Goal: Task Accomplishment & Management: Manage account settings

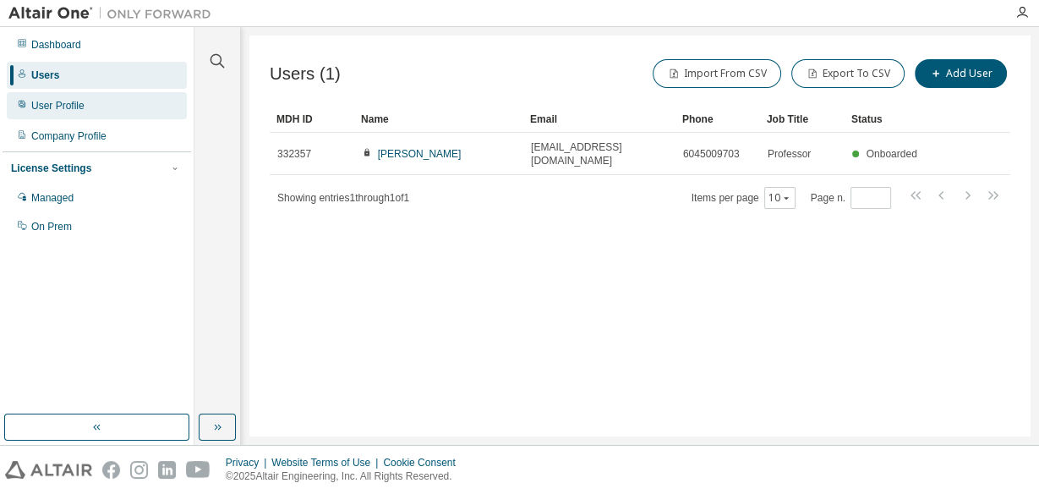
click at [53, 101] on div "User Profile" at bounding box center [57, 106] width 53 height 14
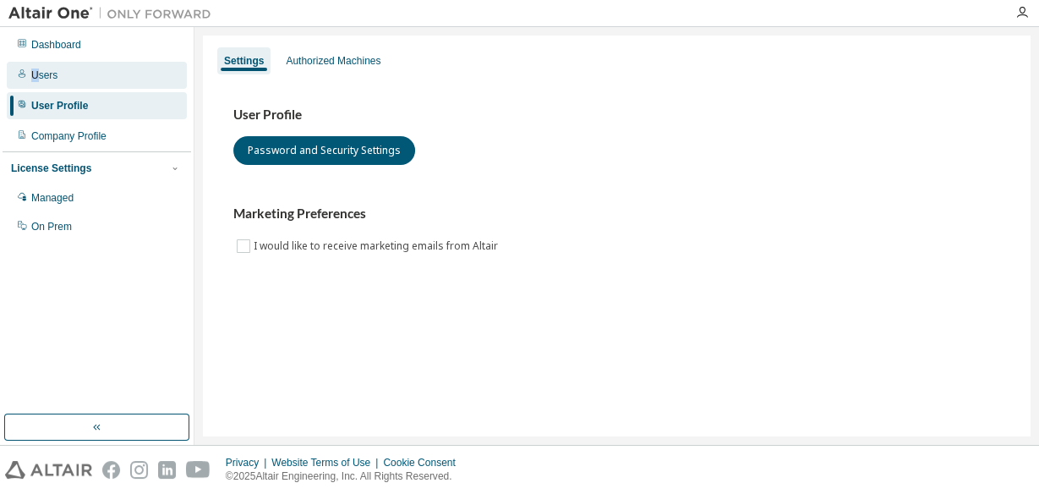
click at [33, 77] on div "Users" at bounding box center [44, 75] width 26 height 14
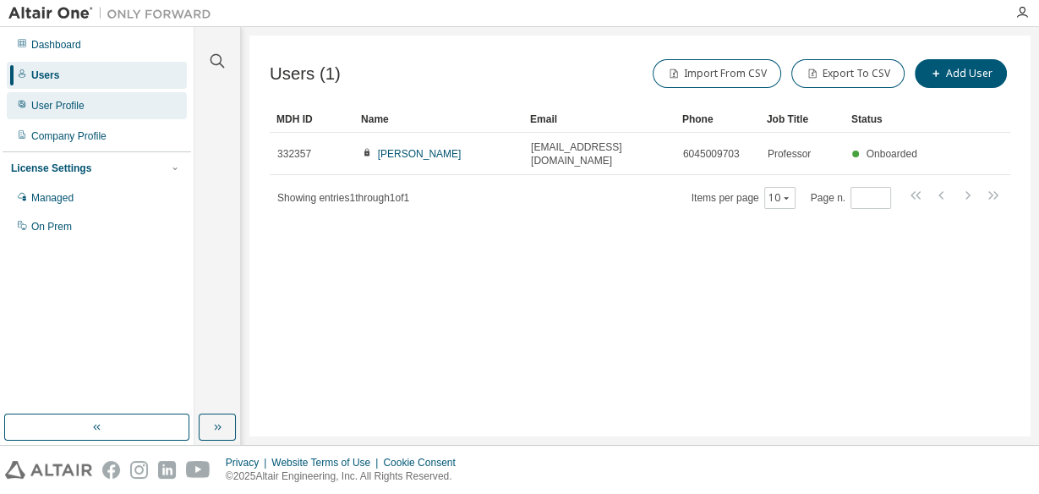
click at [36, 107] on div "User Profile" at bounding box center [57, 106] width 53 height 14
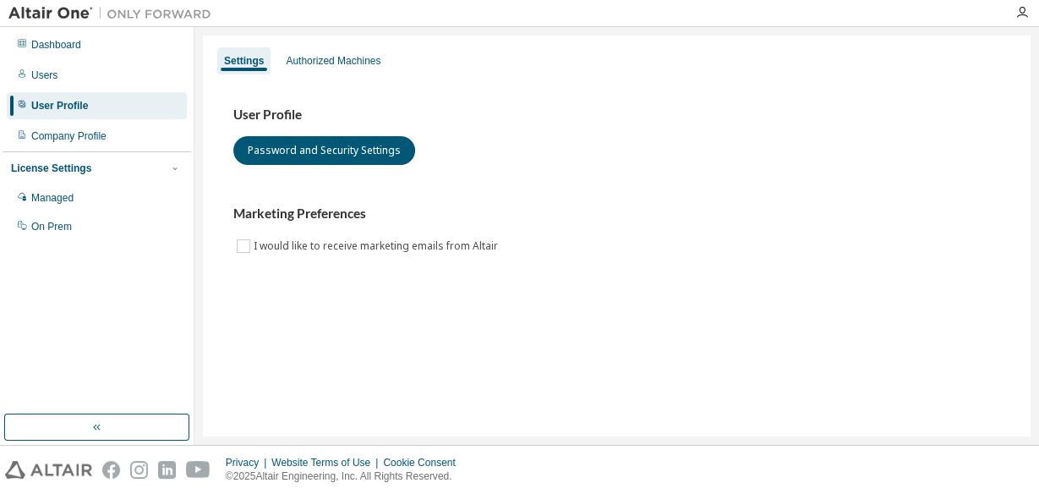
click at [41, 168] on div "License Settings" at bounding box center [51, 168] width 80 height 14
click at [43, 176] on div "License Settings Managed On Prem" at bounding box center [97, 167] width 189 height 33
click at [41, 168] on div "License Settings" at bounding box center [51, 168] width 80 height 14
click at [45, 194] on div "Managed" at bounding box center [52, 198] width 42 height 14
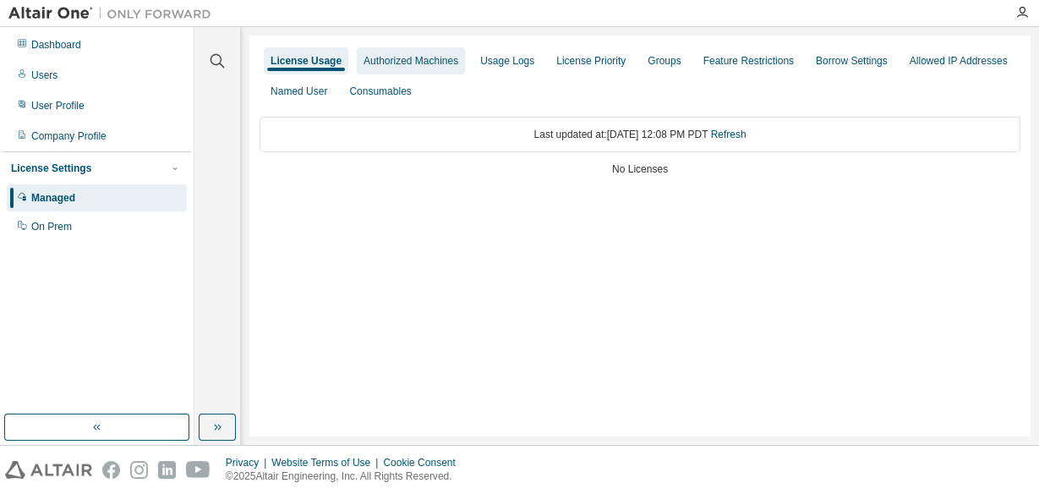
click at [386, 63] on div "Authorized Machines" at bounding box center [411, 61] width 95 height 14
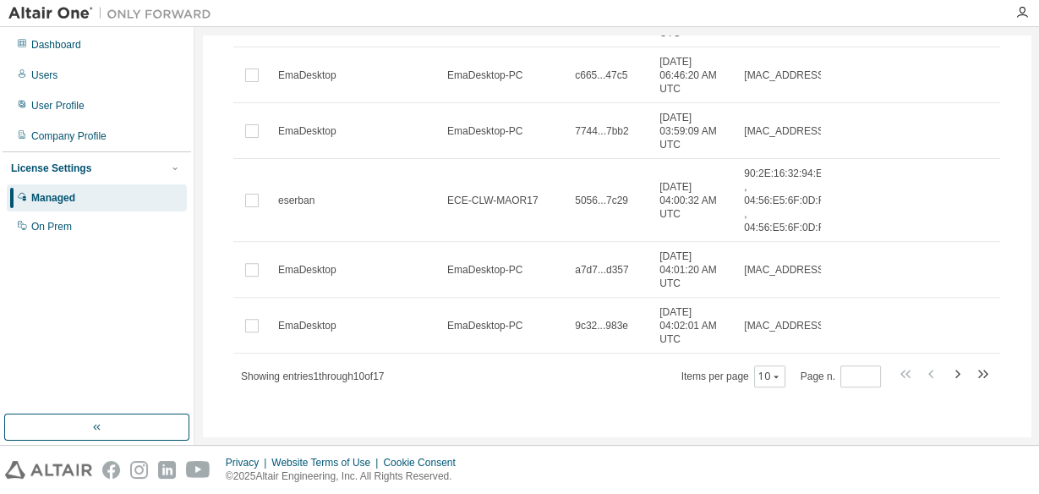
scroll to position [473, 0]
